Goal: Task Accomplishment & Management: Manage account settings

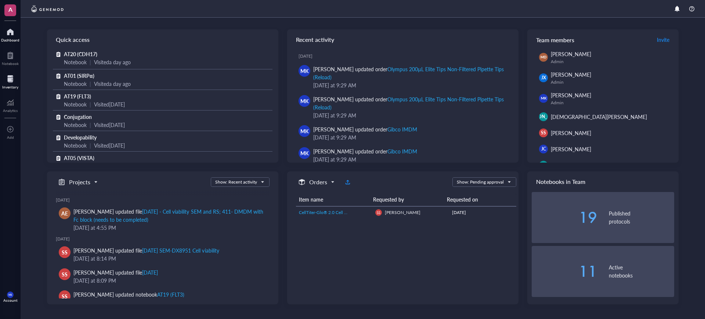
click at [7, 88] on div "Inventory" at bounding box center [10, 87] width 16 height 4
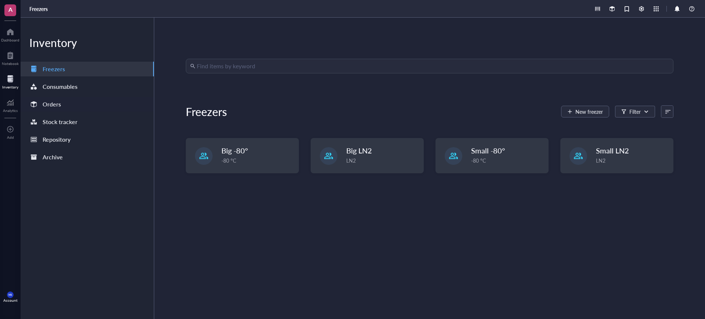
click at [63, 108] on div "Orders" at bounding box center [87, 104] width 133 height 15
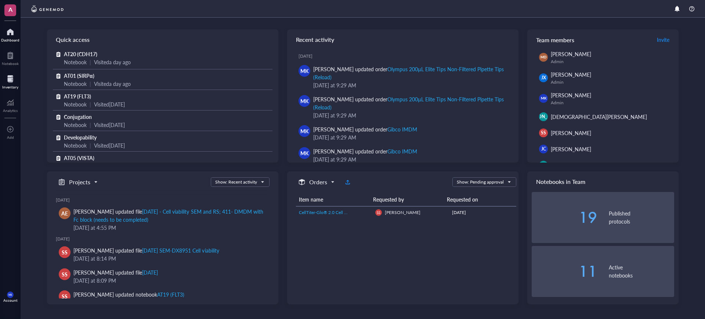
click at [18, 76] on div at bounding box center [10, 79] width 16 height 12
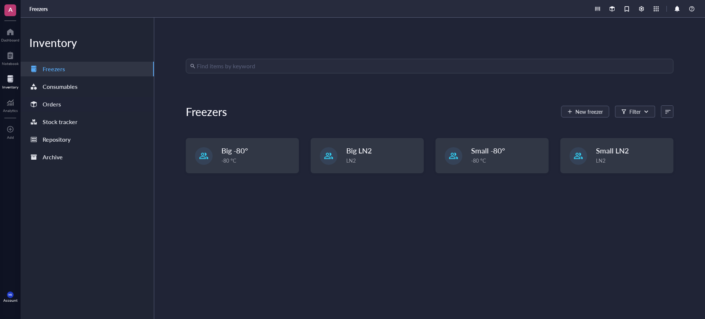
click at [84, 106] on div "Orders" at bounding box center [87, 104] width 133 height 15
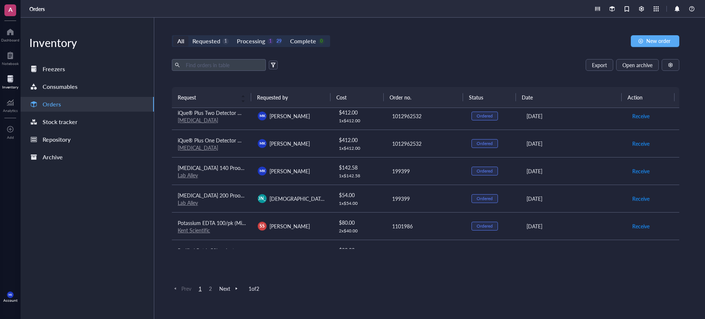
scroll to position [547, 0]
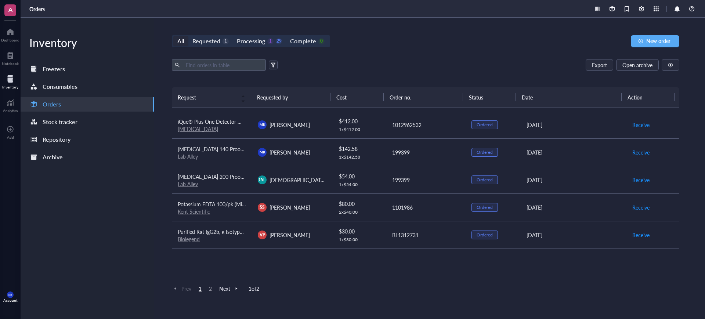
click at [210, 33] on div "All Requested 1 Processing 1 29 Complete 0 New order Export Open archive Reques…" at bounding box center [425, 168] width 542 height 301
click at [255, 41] on div "Processing" at bounding box center [251, 41] width 28 height 10
click at [233, 36] on input "Processing 1 29" at bounding box center [233, 36] width 0 height 0
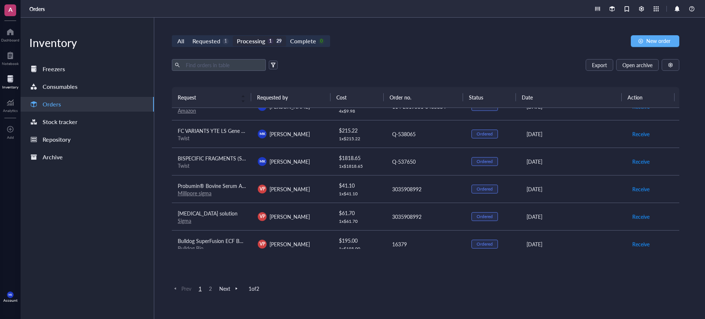
scroll to position [184, 0]
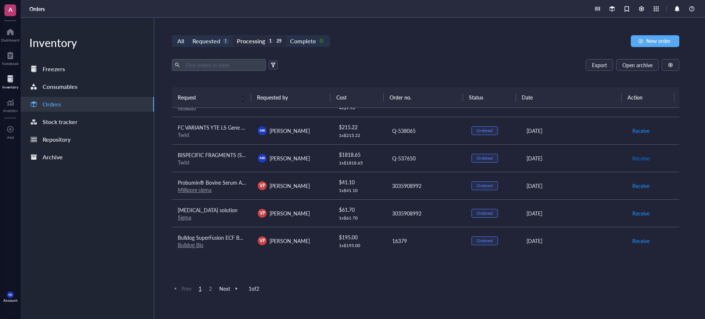
click at [639, 158] on span "Receive" at bounding box center [640, 158] width 17 height 8
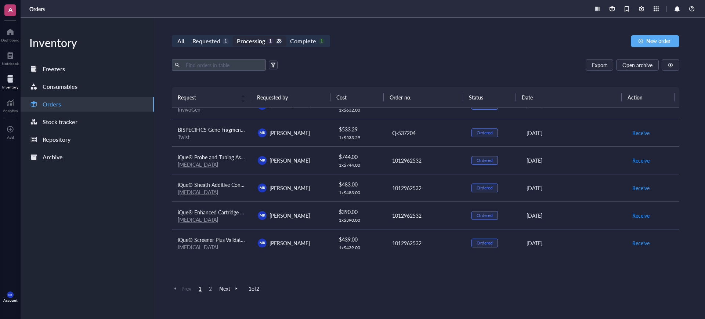
scroll to position [321, 0]
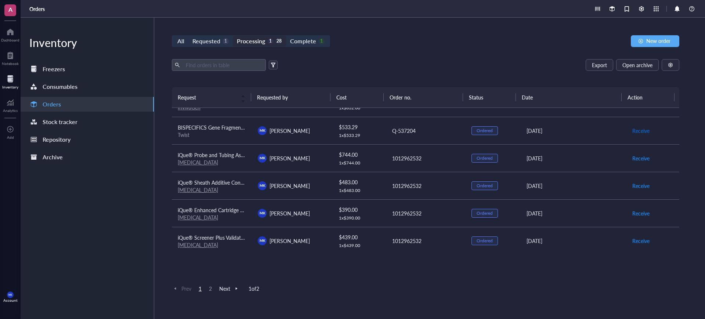
click at [636, 130] on span "Receive" at bounding box center [640, 131] width 17 height 8
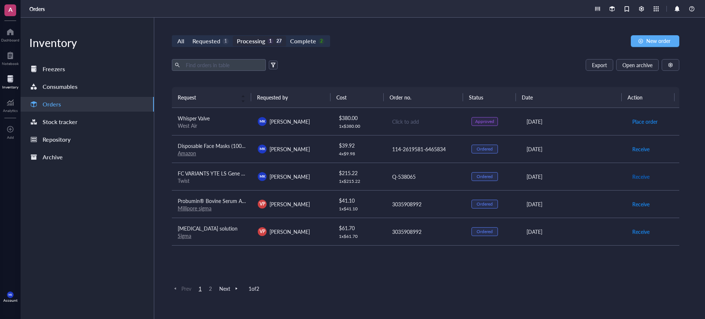
click at [637, 179] on span "Receive" at bounding box center [640, 177] width 17 height 8
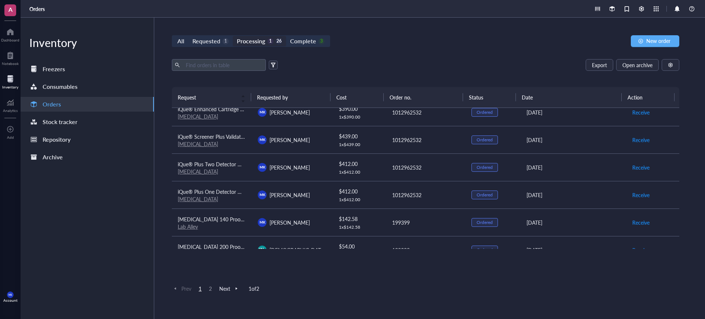
scroll to position [321, 0]
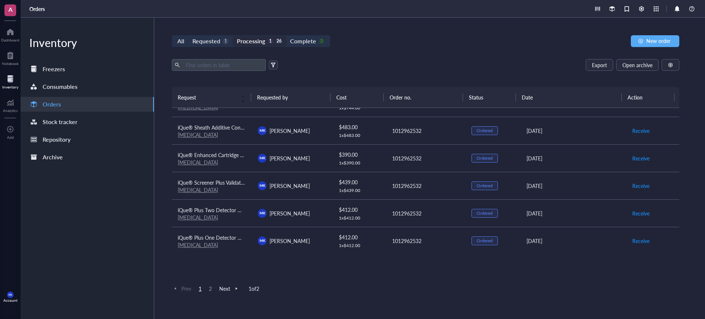
click at [311, 130] on div "MK Mason King" at bounding box center [292, 130] width 68 height 9
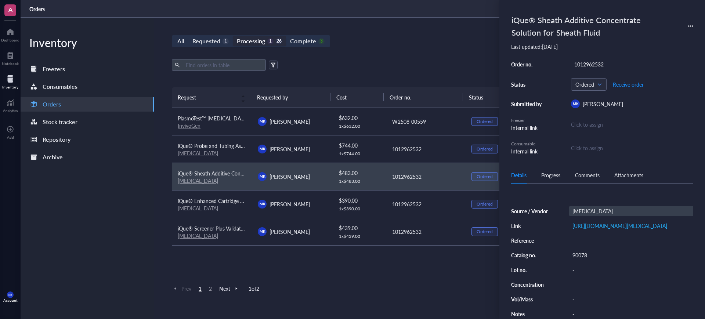
scroll to position [79, 0]
click at [636, 84] on span "Receive order" at bounding box center [628, 84] width 31 height 6
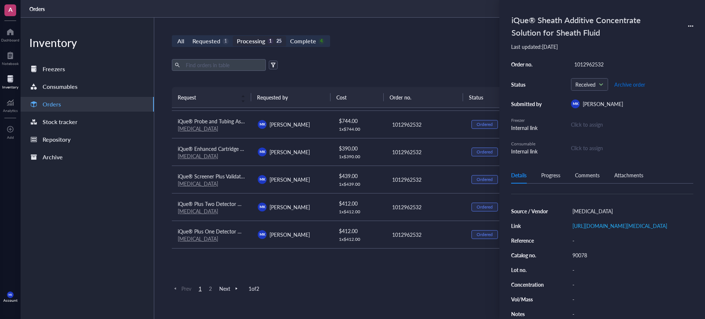
scroll to position [321, 0]
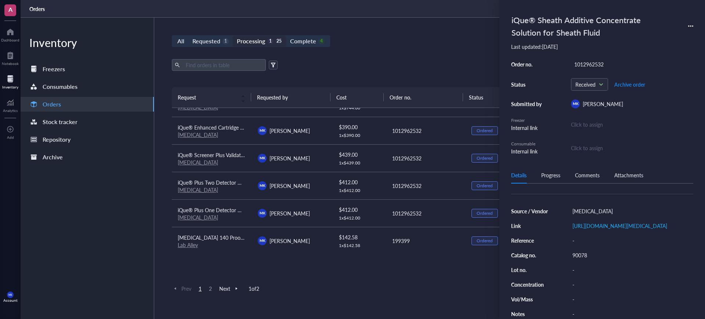
click at [321, 188] on div "MK Mason King" at bounding box center [292, 185] width 68 height 9
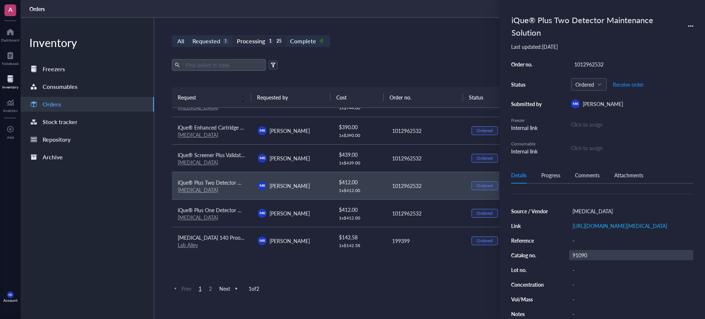
scroll to position [72, 0]
click at [629, 87] on span "Receive order" at bounding box center [628, 84] width 31 height 6
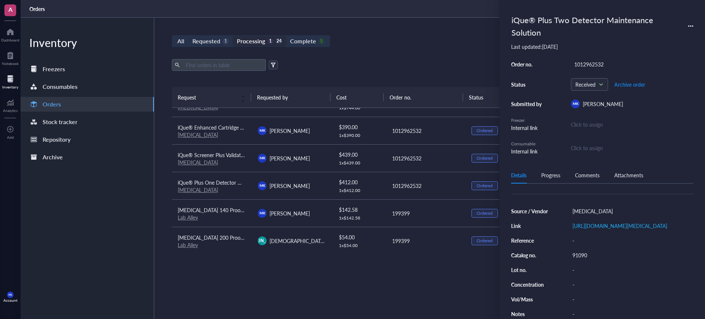
click at [309, 135] on td "MK Mason King" at bounding box center [292, 131] width 80 height 28
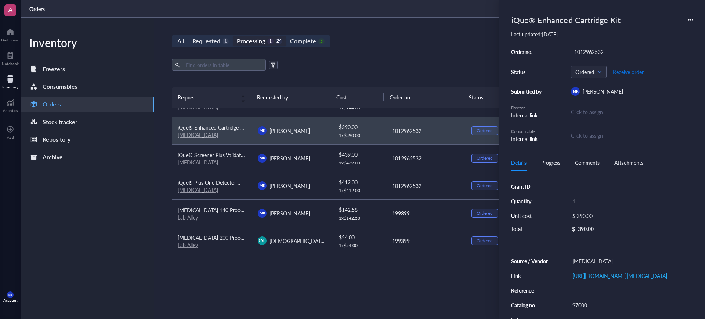
click at [631, 74] on span "Receive order" at bounding box center [628, 72] width 31 height 6
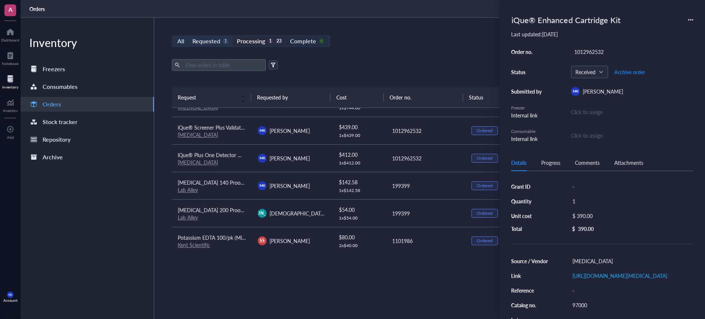
click at [308, 43] on div "Complete" at bounding box center [303, 41] width 26 height 10
click at [286, 36] on input "Complete 6" at bounding box center [286, 36] width 0 height 0
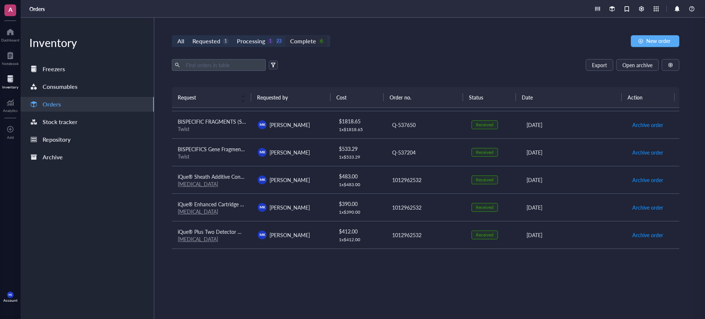
scroll to position [24, 0]
click at [198, 36] on div "Requested" at bounding box center [206, 41] width 28 height 10
click at [188, 36] on input "Requested 1" at bounding box center [188, 36] width 0 height 0
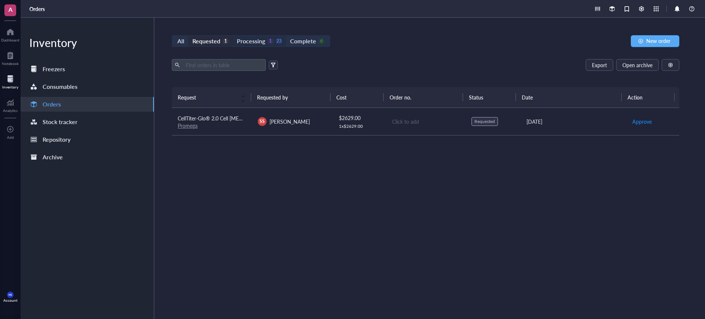
click at [253, 39] on div "Processing" at bounding box center [251, 41] width 28 height 10
click at [233, 36] on input "Processing 1 23" at bounding box center [233, 36] width 0 height 0
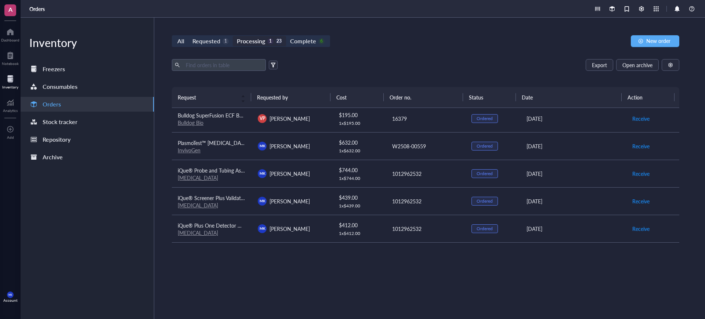
scroll to position [229, 0]
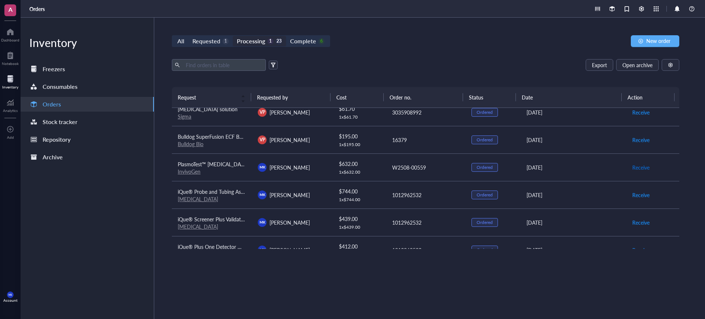
click at [632, 167] on span "Receive" at bounding box center [640, 167] width 17 height 8
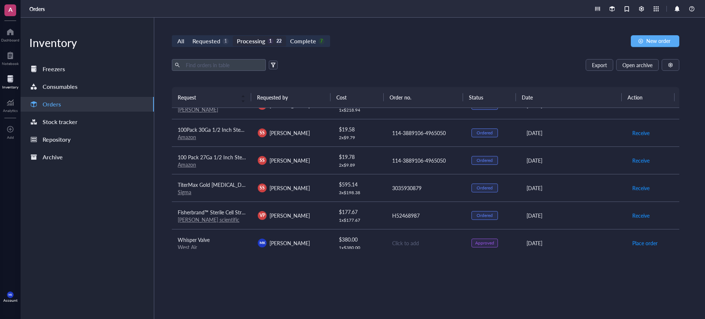
scroll to position [0, 0]
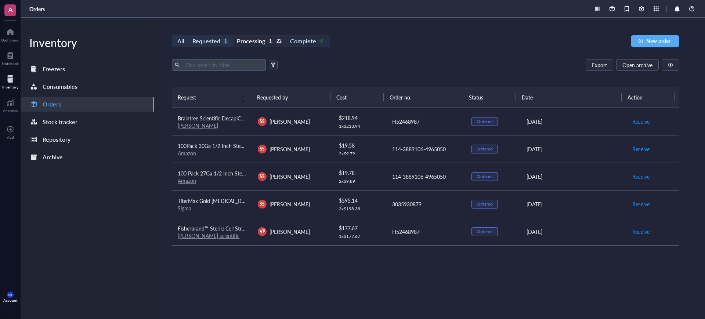
click at [311, 41] on div "Complete" at bounding box center [303, 41] width 26 height 10
click at [286, 36] on input "Complete 7" at bounding box center [286, 36] width 0 height 0
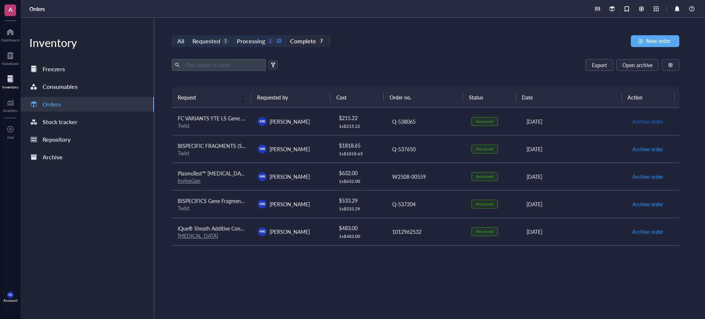
click at [651, 123] on span "Archive order" at bounding box center [647, 121] width 31 height 8
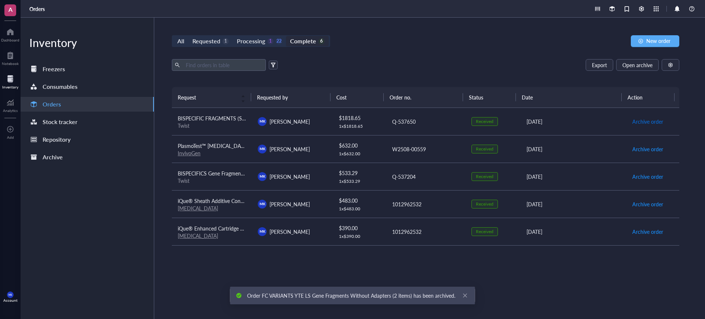
click at [651, 123] on span "Archive order" at bounding box center [647, 121] width 31 height 8
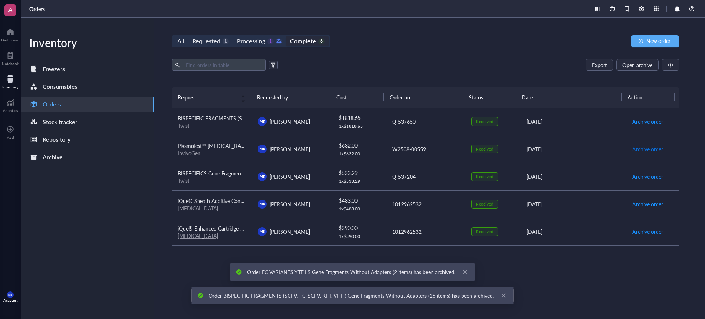
click at [651, 145] on span "Archive order" at bounding box center [647, 149] width 31 height 8
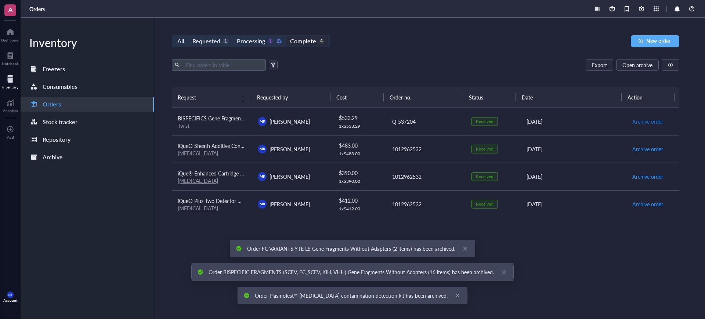
click at [651, 123] on span "Archive order" at bounding box center [647, 121] width 31 height 8
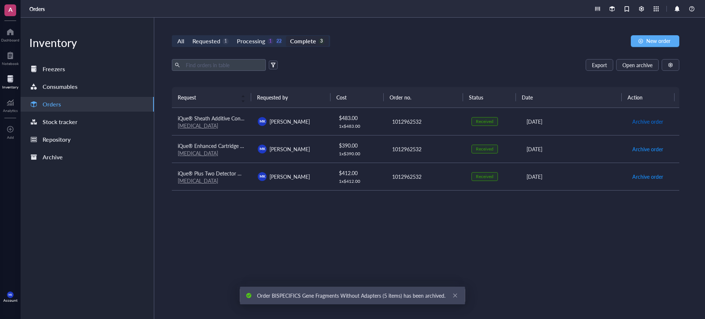
click at [651, 123] on span "Archive order" at bounding box center [647, 121] width 31 height 8
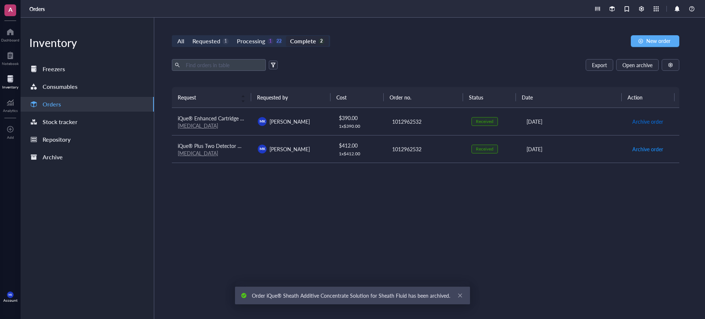
click at [651, 123] on span "Archive order" at bounding box center [647, 121] width 31 height 8
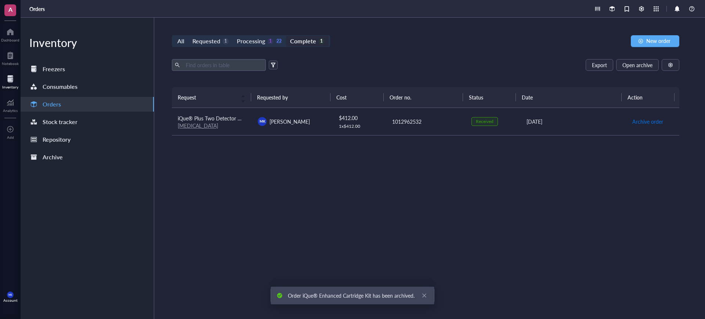
click at [651, 123] on span "Archive order" at bounding box center [647, 121] width 31 height 8
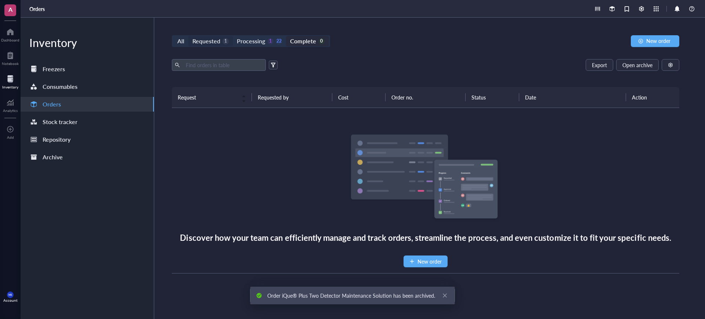
click at [204, 38] on div "Requested" at bounding box center [206, 41] width 28 height 10
click at [188, 36] on input "Requested 1" at bounding box center [188, 36] width 0 height 0
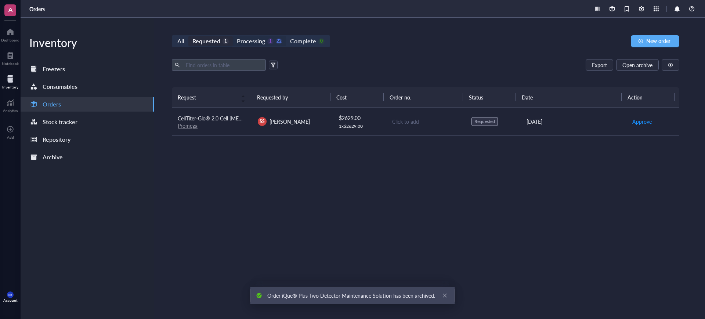
click at [266, 37] on div "Processing 1 22" at bounding box center [259, 41] width 45 height 10
click at [233, 36] on input "Processing 1 22" at bounding box center [233, 36] width 0 height 0
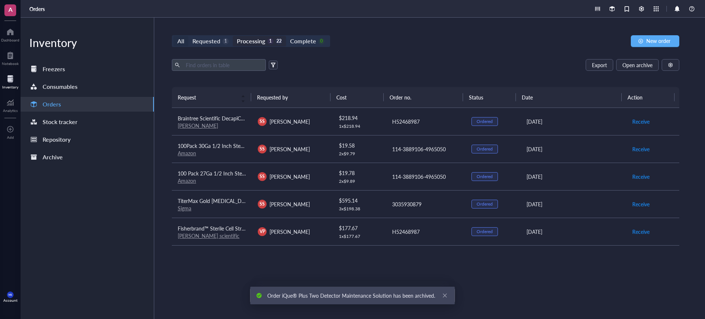
click at [184, 42] on div "All" at bounding box center [180, 41] width 7 height 10
click at [173, 36] on input "All" at bounding box center [173, 36] width 0 height 0
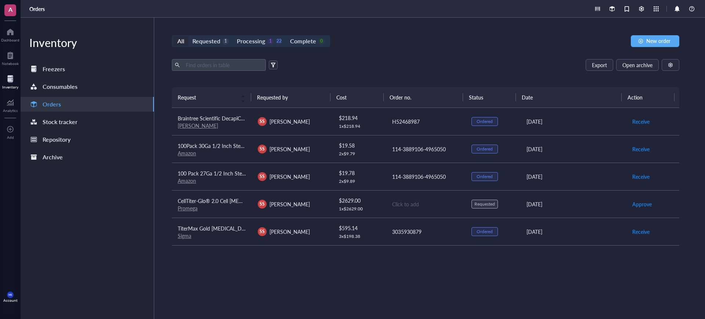
click at [361, 203] on div "$ 2629.00" at bounding box center [359, 200] width 41 height 8
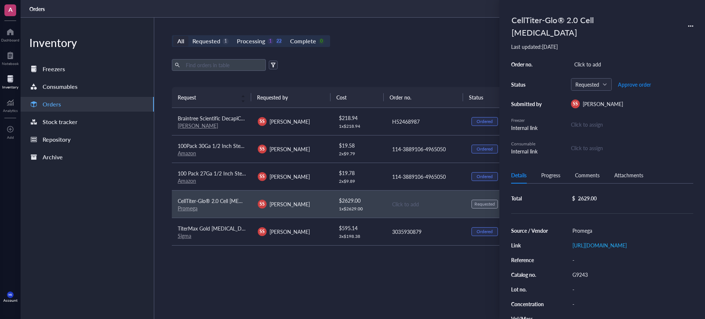
scroll to position [27, 0]
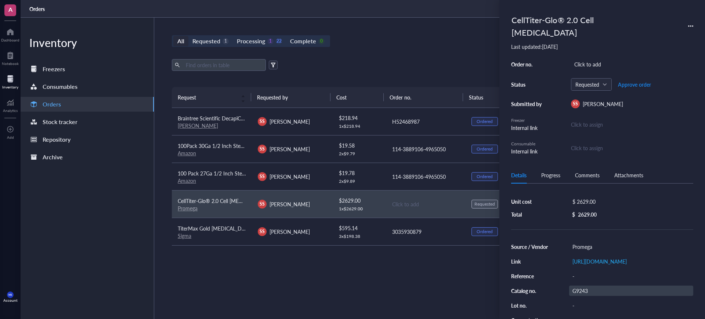
click at [582, 293] on div "G9243" at bounding box center [631, 291] width 124 height 10
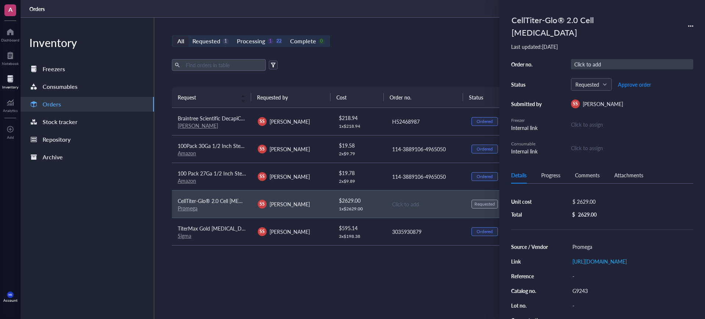
click at [595, 59] on div "Click to add" at bounding box center [632, 64] width 122 height 10
click at [637, 81] on span "Approve order" at bounding box center [634, 84] width 33 height 6
click at [629, 81] on span "Place order" at bounding box center [628, 84] width 25 height 6
click at [404, 37] on div "All Requested 0 Processing 2 22 Complete 0 New order" at bounding box center [425, 41] width 507 height 12
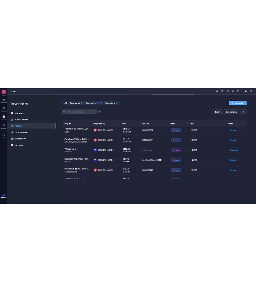
scroll to position [0, 0]
